Goal: Book appointment/travel/reservation

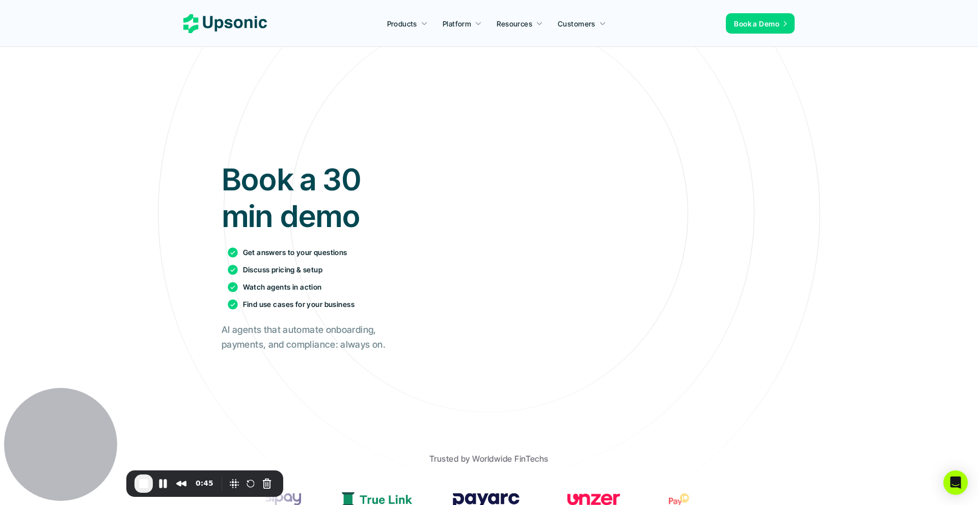
click at [146, 483] on span "End Recording" at bounding box center [144, 484] width 12 height 12
click at [146, 487] on span "End Recording" at bounding box center [144, 484] width 12 height 12
